Goal: Transaction & Acquisition: Purchase product/service

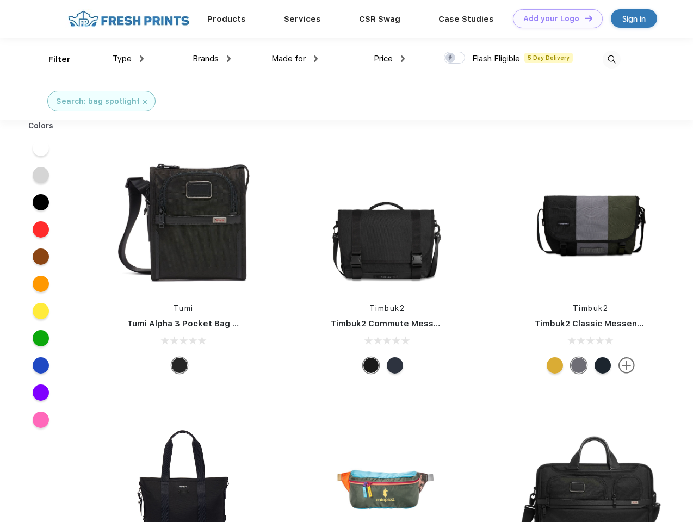
scroll to position [1, 0]
click at [554, 18] on link "Add your Logo Design Tool" at bounding box center [558, 18] width 90 height 19
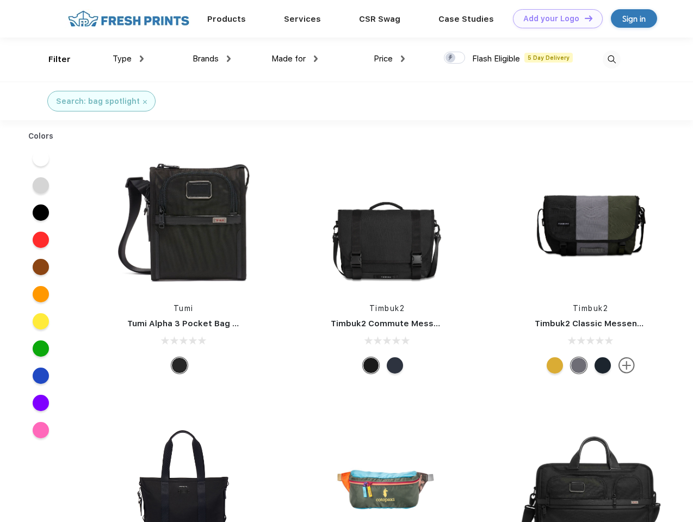
click at [0, 0] on div "Design Tool" at bounding box center [0, 0] width 0 height 0
click at [583, 18] on link "Add your Logo Design Tool" at bounding box center [558, 18] width 90 height 19
click at [52, 59] on div "Filter" at bounding box center [59, 59] width 22 height 13
click at [128, 59] on span "Type" at bounding box center [122, 59] width 19 height 10
click at [212, 59] on span "Brands" at bounding box center [206, 59] width 26 height 10
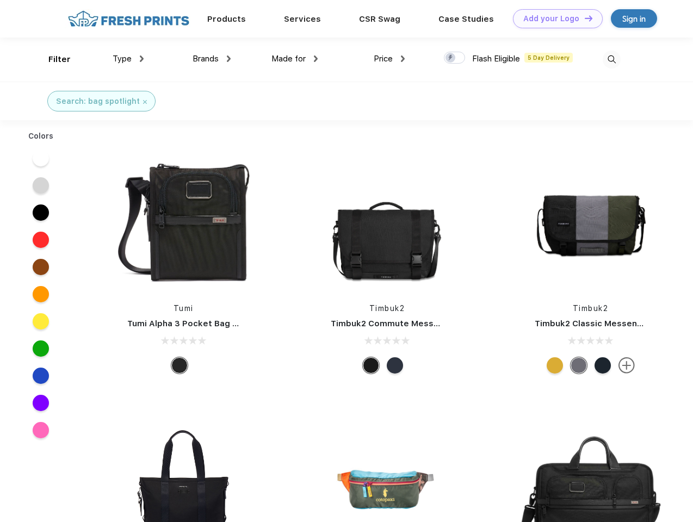
click at [295, 59] on span "Made for" at bounding box center [288, 59] width 34 height 10
click at [389, 59] on span "Price" at bounding box center [383, 59] width 19 height 10
click at [455, 58] on div at bounding box center [454, 58] width 21 height 12
click at [451, 58] on input "checkbox" at bounding box center [447, 54] width 7 height 7
click at [611, 59] on img at bounding box center [612, 60] width 18 height 18
